Goal: Check status

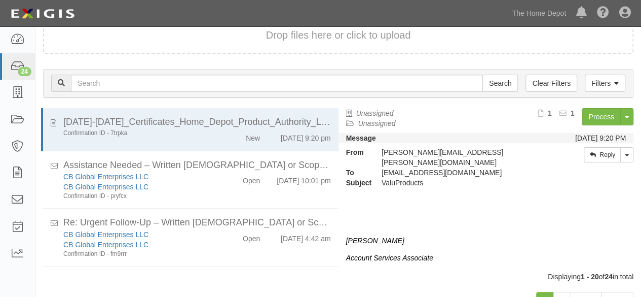
scroll to position [78, 0]
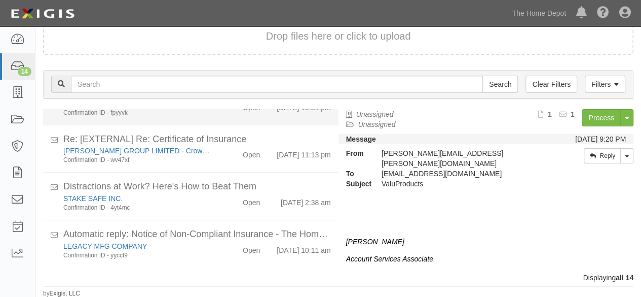
scroll to position [518, 0]
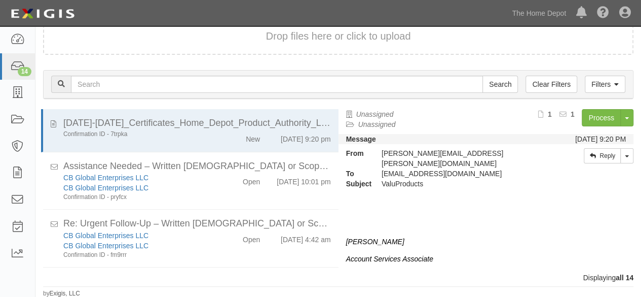
scroll to position [518, 0]
